Goal: Navigation & Orientation: Find specific page/section

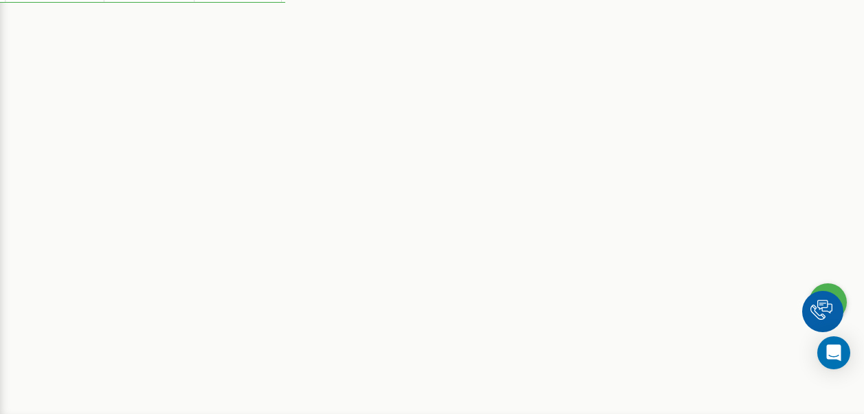
scroll to position [278, 0]
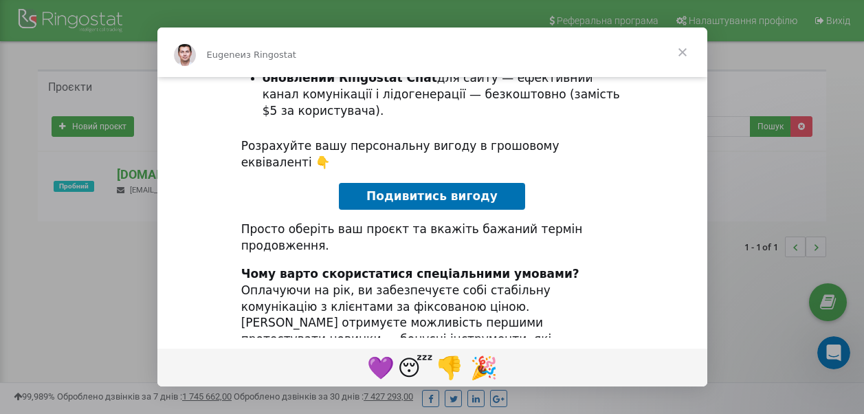
scroll to position [238, 0]
click at [680, 56] on span "Закрыть" at bounding box center [681, 51] width 49 height 49
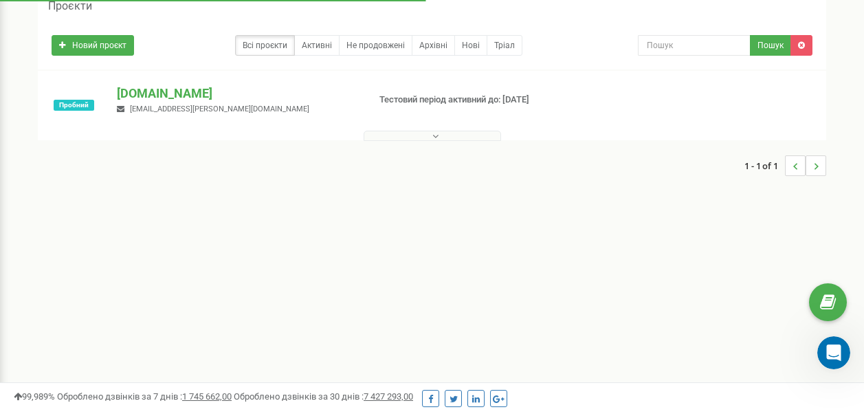
scroll to position [0, 0]
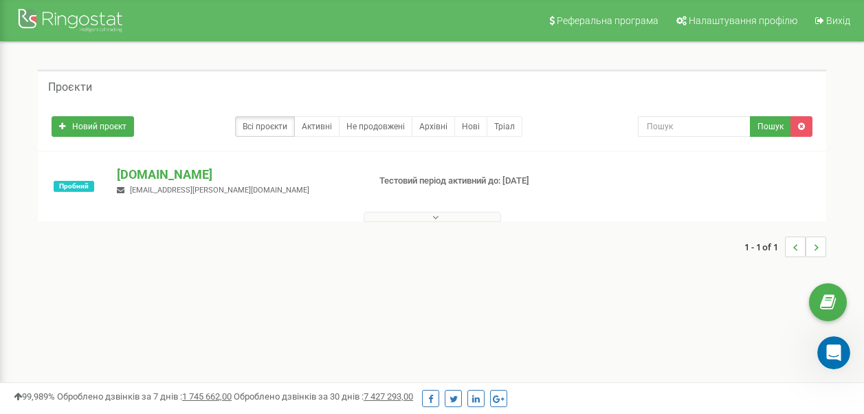
drag, startPoint x: 427, startPoint y: 184, endPoint x: 728, endPoint y: 215, distance: 303.2
click at [728, 215] on div "Пробний aaa.ua m.zorina@aaa.ua Тестовий період активний до: 06.10.2025" at bounding box center [431, 193] width 781 height 55
click at [728, 215] on div at bounding box center [431, 214] width 781 height 14
click at [451, 213] on button at bounding box center [431, 217] width 137 height 10
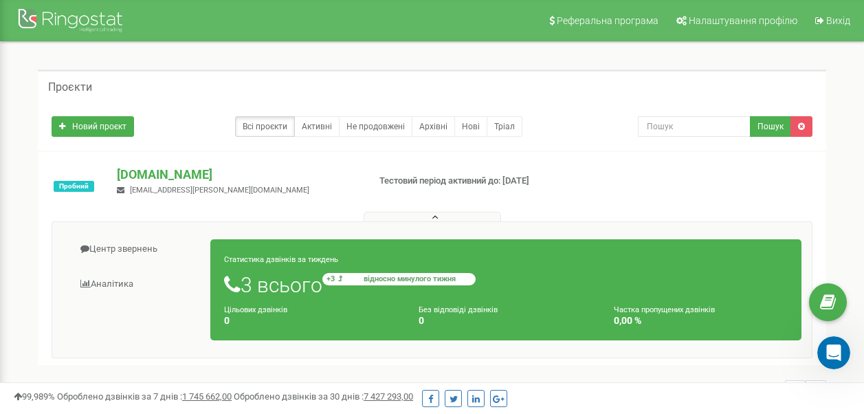
click at [347, 276] on small "+3 відносно минулого тижня" at bounding box center [398, 279] width 153 height 12
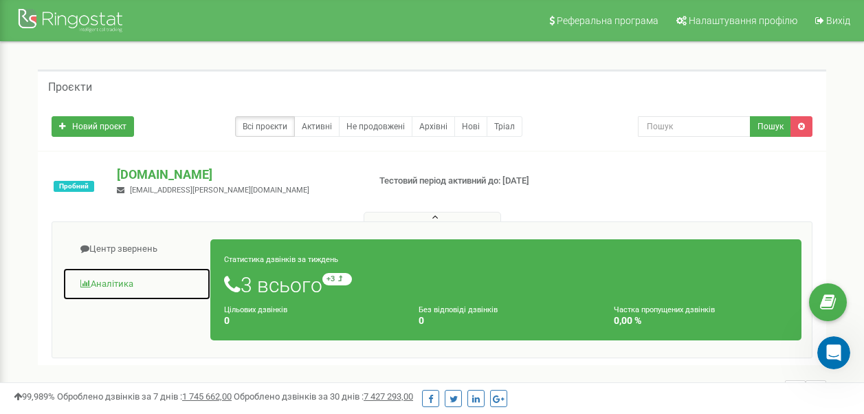
click at [126, 285] on link "Аналiтика" at bounding box center [137, 284] width 148 height 34
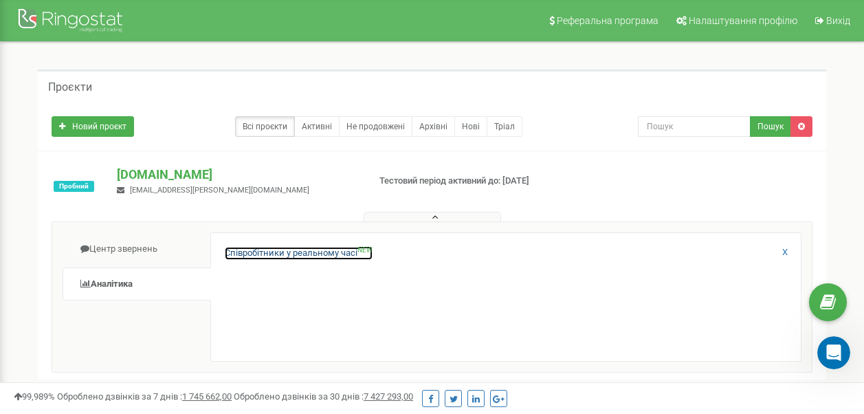
click at [336, 258] on link "Співробітники у реальному часі NEW" at bounding box center [299, 253] width 148 height 13
click at [315, 122] on link "Активні" at bounding box center [316, 126] width 45 height 21
